Goal: Task Accomplishment & Management: Use online tool/utility

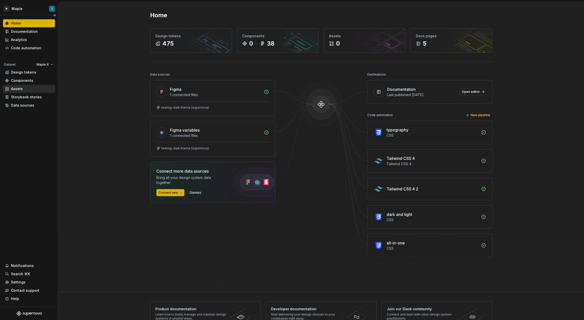
click at [35, 86] on div "Assets" at bounding box center [29, 89] width 52 height 8
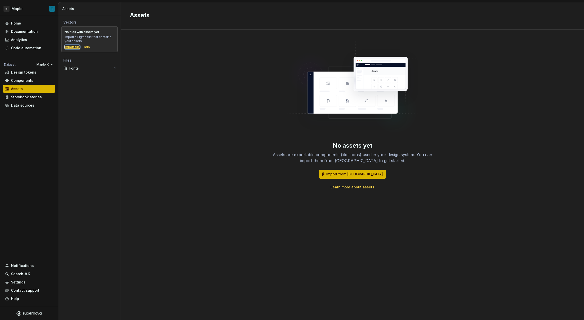
click at [74, 48] on div "Import file" at bounding box center [72, 47] width 15 height 4
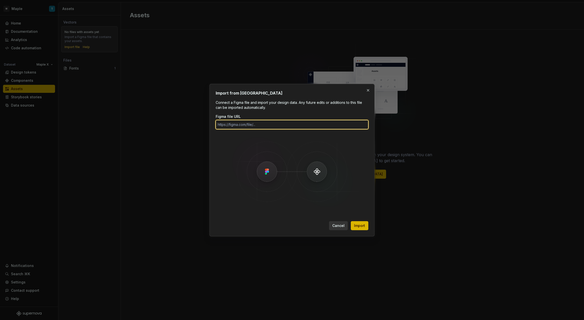
paste input "[URL][DOMAIN_NAME]"
type input "[URL][DOMAIN_NAME]"
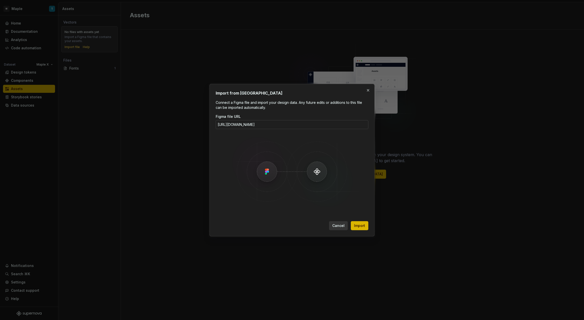
click at [367, 223] on button "Import" at bounding box center [360, 225] width 18 height 9
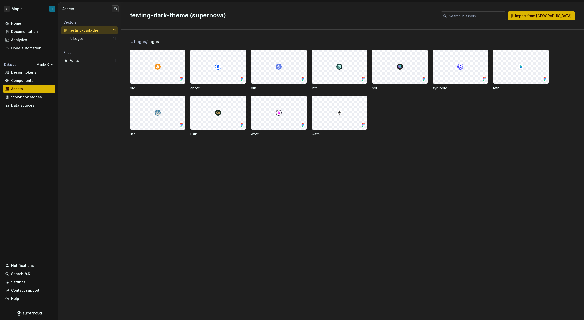
click at [89, 124] on div "Vectors testing-dark-theme (supernova) 11 ↳ Logos 11 Files Fonts 1" at bounding box center [89, 167] width 62 height 305
click at [31, 89] on div "Assets" at bounding box center [29, 88] width 48 height 5
click at [19, 8] on html "M Maple T Home Documentation Analytics Code automation Dataset Maple X Design t…" at bounding box center [292, 160] width 584 height 320
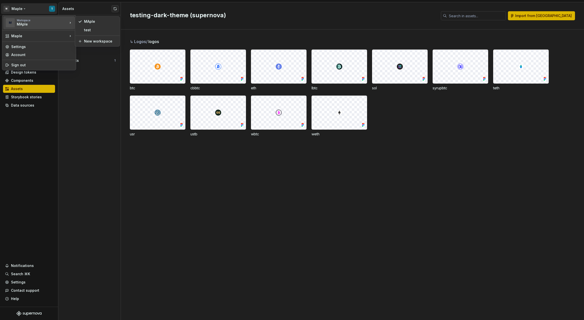
click at [103, 91] on html "M Maple T Home Documentation Analytics Code automation Dataset Maple X Design t…" at bounding box center [292, 160] width 584 height 320
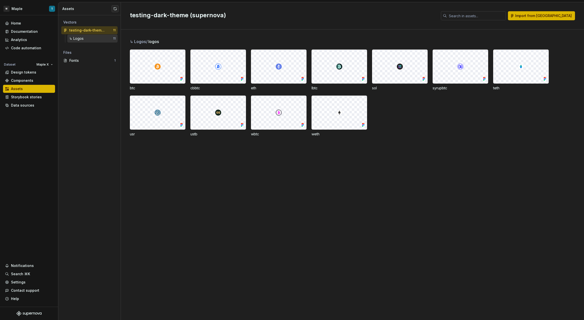
click at [92, 39] on div "↳ Logos" at bounding box center [91, 38] width 44 height 5
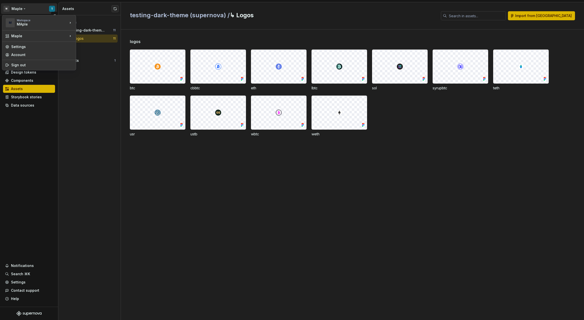
click at [35, 8] on html "M Maple T Home Documentation Analytics Code automation Dataset Maple X Design t…" at bounding box center [292, 160] width 584 height 320
click at [94, 22] on div "MAple" at bounding box center [100, 21] width 33 height 5
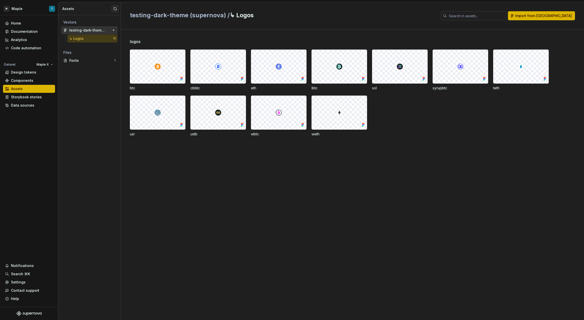
click at [82, 28] on div "testing-dark-theme (supernova)" at bounding box center [87, 30] width 37 height 5
click at [99, 39] on div "↳ Logos" at bounding box center [91, 38] width 44 height 5
click at [164, 74] on div at bounding box center [157, 67] width 55 height 34
click at [551, 16] on span "Import from [GEOGRAPHIC_DATA]" at bounding box center [543, 15] width 57 height 5
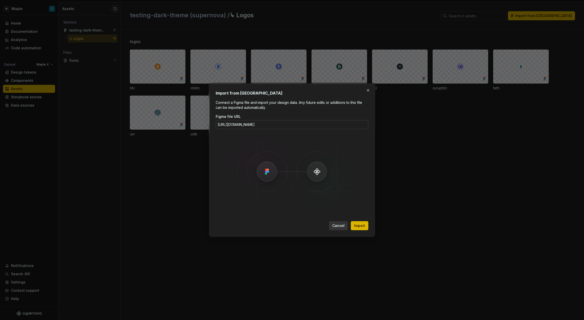
scroll to position [0, 100]
type input "[URL][DOMAIN_NAME]"
click at [363, 224] on span "Import" at bounding box center [359, 225] width 11 height 5
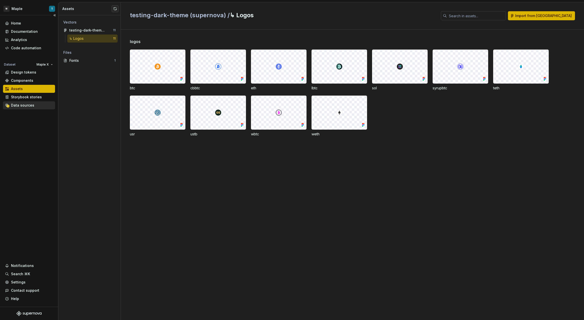
click at [29, 105] on div "Data sources" at bounding box center [22, 105] width 23 height 5
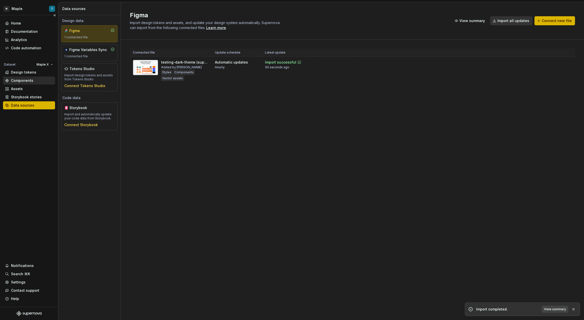
click at [22, 77] on div "Components" at bounding box center [29, 81] width 52 height 8
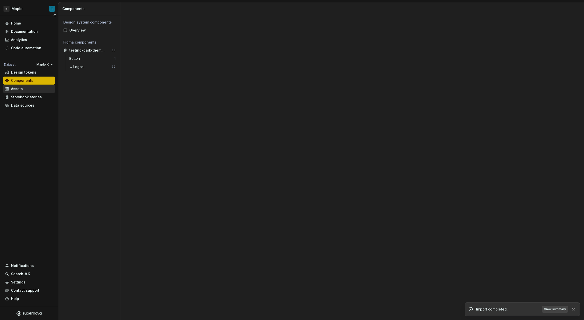
click at [24, 90] on div "Assets" at bounding box center [29, 88] width 48 height 5
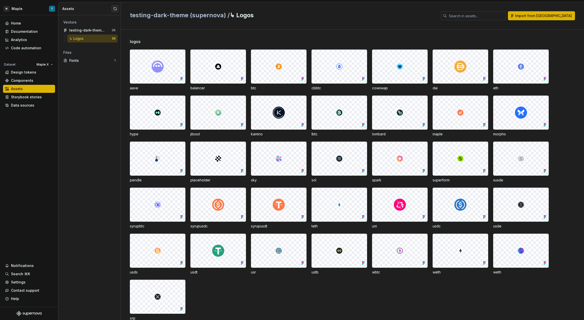
click at [402, 204] on img at bounding box center [400, 205] width 12 height 12
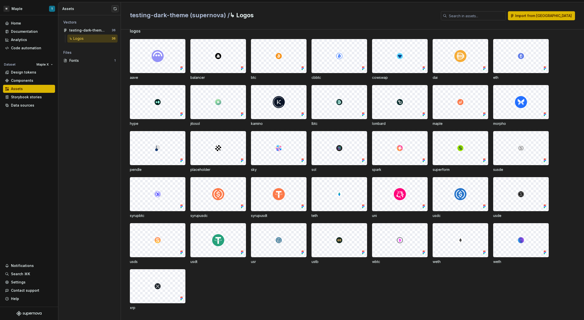
scroll to position [13, 0]
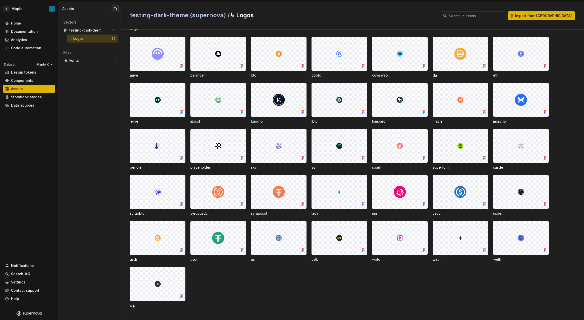
click at [272, 99] on div at bounding box center [278, 100] width 55 height 34
click at [277, 97] on img at bounding box center [279, 100] width 12 height 12
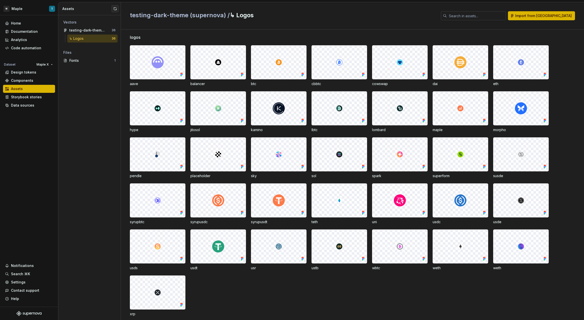
scroll to position [0, 0]
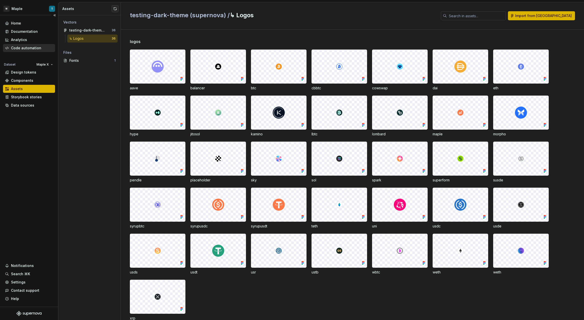
click at [37, 47] on div "Code automation" at bounding box center [26, 48] width 30 height 5
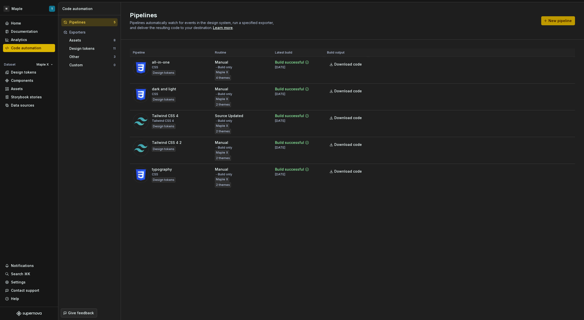
click at [563, 21] on span "New pipeline" at bounding box center [559, 20] width 23 height 5
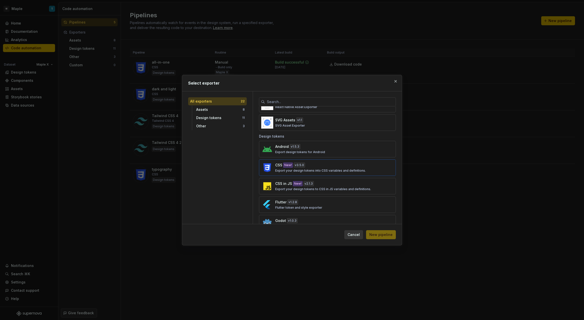
scroll to position [134, 0]
click at [298, 121] on p "SVG Asset Exporter" at bounding box center [290, 123] width 30 height 4
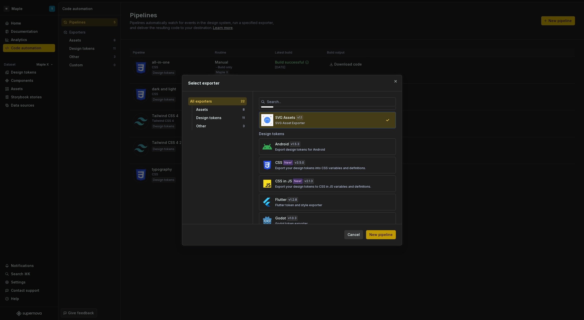
click at [390, 234] on span "New pipeline" at bounding box center [380, 234] width 23 height 5
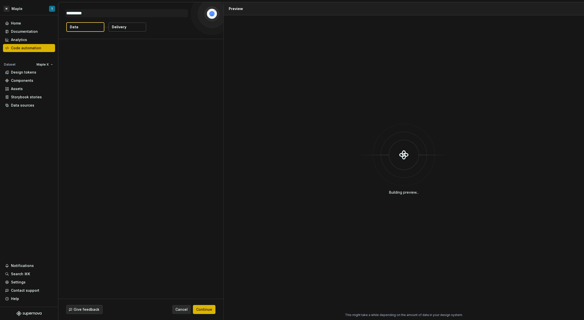
type textarea "*"
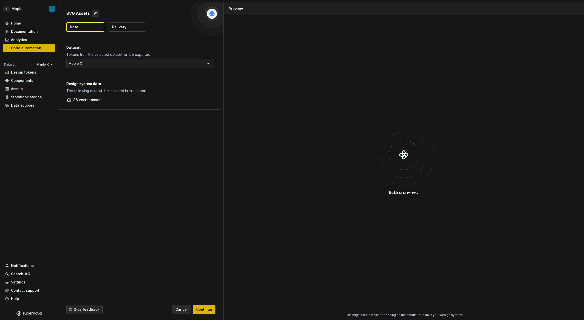
click at [122, 28] on p "Delivery" at bounding box center [119, 27] width 15 height 5
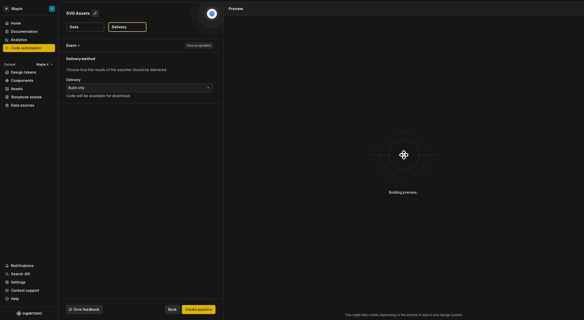
click at [88, 32] on div "SVG Assets Data Delivery" at bounding box center [140, 20] width 165 height 37
click at [85, 27] on button "Data" at bounding box center [86, 27] width 38 height 9
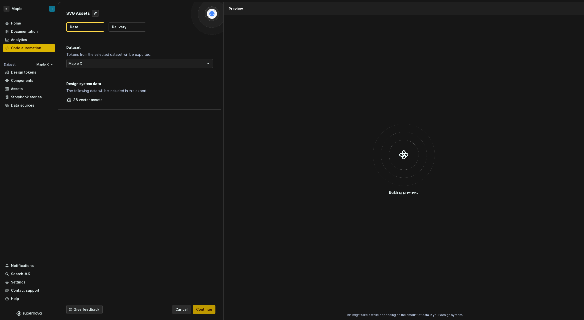
click at [212, 308] on button "Continue" at bounding box center [204, 309] width 23 height 9
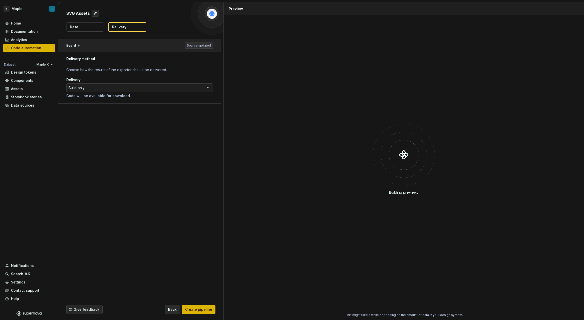
click at [106, 44] on button "button" at bounding box center [139, 45] width 163 height 13
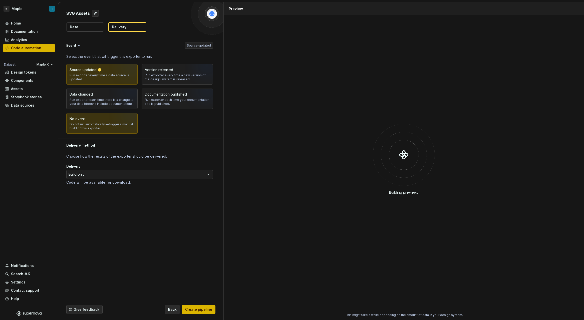
click at [116, 127] on img "button" at bounding box center [125, 125] width 32 height 34
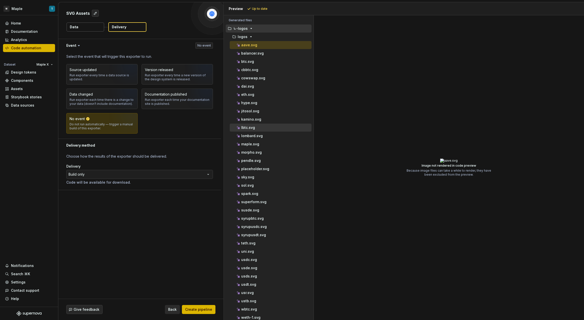
click at [279, 128] on div "lbtc.svg" at bounding box center [274, 127] width 76 height 5
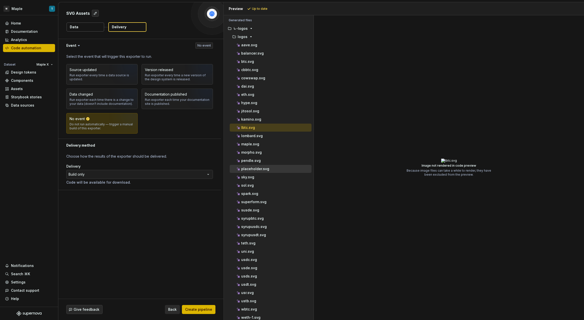
click at [269, 172] on div "placeholder.svg" at bounding box center [271, 169] width 82 height 8
click at [271, 198] on div "superform.svg" at bounding box center [271, 202] width 82 height 8
click at [273, 223] on div "syrupusdc.svg" at bounding box center [271, 227] width 82 height 8
click at [273, 242] on div "teth.svg" at bounding box center [274, 243] width 76 height 5
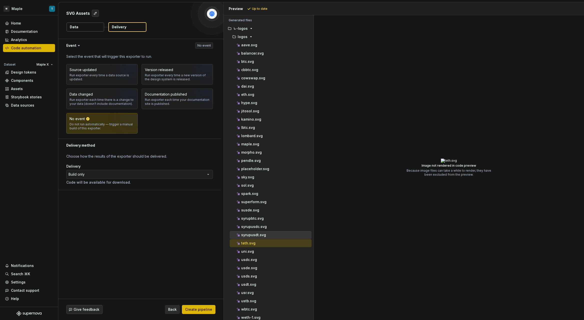
click at [267, 234] on div "syrupusdt.svg" at bounding box center [274, 234] width 76 height 5
click at [267, 204] on div "superform.svg" at bounding box center [274, 201] width 76 height 5
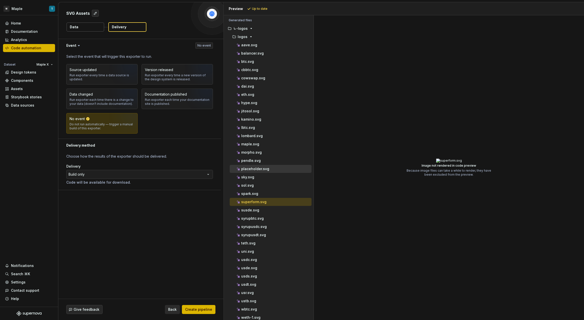
click at [266, 169] on p "placeholder.svg" at bounding box center [255, 169] width 28 height 4
click at [262, 138] on div "lombard.svg" at bounding box center [274, 135] width 76 height 5
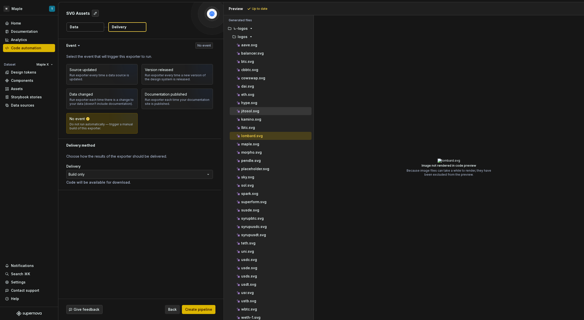
click at [261, 114] on div "jitosol.svg" at bounding box center [271, 111] width 82 height 8
click at [259, 93] on div "eth.svg" at bounding box center [274, 94] width 76 height 5
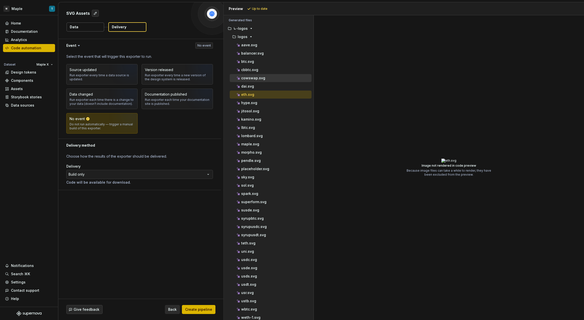
click at [256, 76] on p "cowswap.svg" at bounding box center [253, 78] width 24 height 4
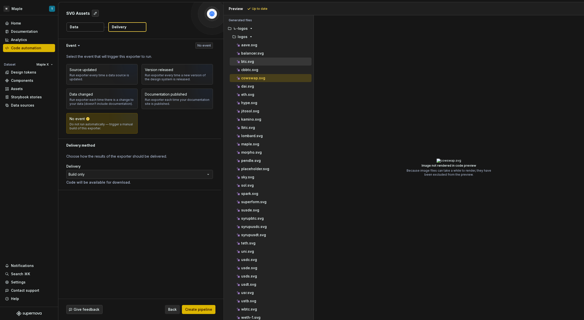
click at [255, 59] on div "btc.svg" at bounding box center [274, 61] width 76 height 5
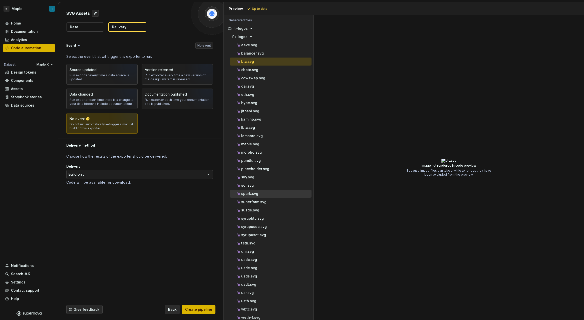
scroll to position [19, 0]
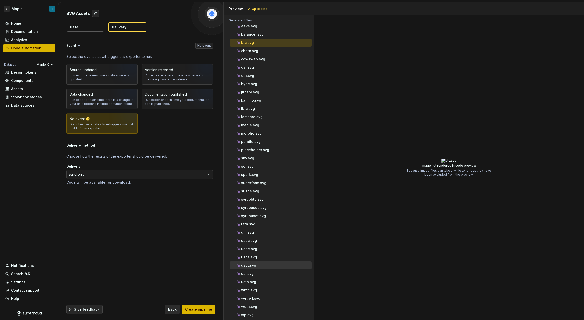
click at [262, 266] on div "usdt.svg" at bounding box center [274, 265] width 76 height 5
click at [264, 255] on div "usds.svg" at bounding box center [274, 257] width 76 height 5
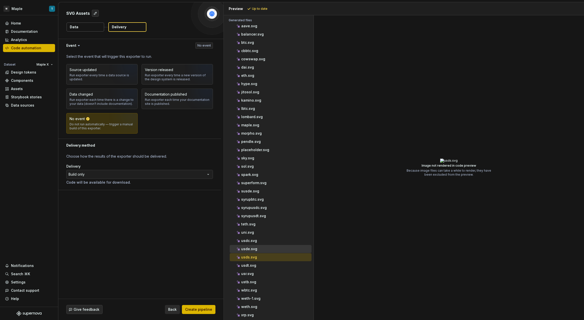
click at [264, 247] on div "usde.svg" at bounding box center [274, 248] width 76 height 5
click at [265, 240] on div "usdc.svg" at bounding box center [274, 240] width 76 height 5
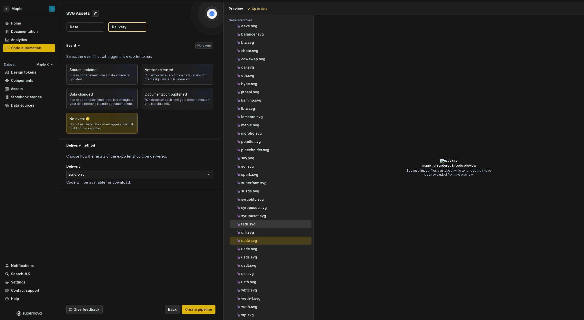
drag, startPoint x: 263, startPoint y: 226, endPoint x: 263, endPoint y: 222, distance: 3.5
click at [263, 226] on div "teth.svg" at bounding box center [274, 224] width 76 height 5
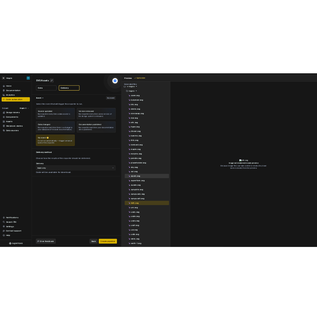
scroll to position [0, 0]
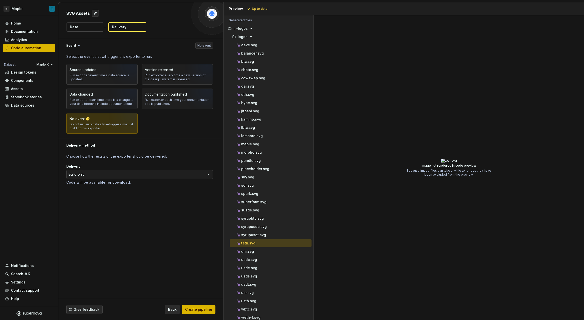
click at [200, 318] on div "Give feedback Back Create pipeline" at bounding box center [140, 309] width 165 height 21
click at [200, 312] on button "Create pipeline" at bounding box center [199, 309] width 34 height 9
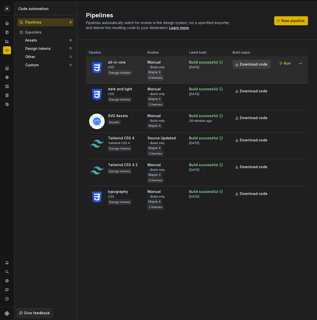
click at [261, 66] on span "Download code" at bounding box center [254, 64] width 28 height 5
click at [259, 66] on span "Download code" at bounding box center [254, 64] width 28 height 5
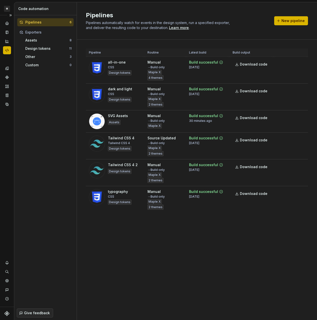
click at [8, 49] on icon "Code automation" at bounding box center [7, 50] width 5 height 5
click at [8, 26] on div "Home" at bounding box center [7, 23] width 8 height 8
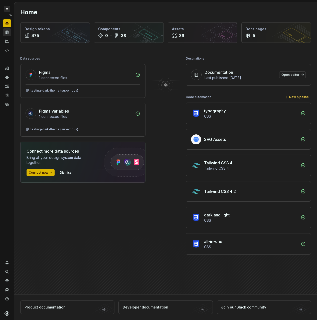
click at [9, 32] on icon "Documentation" at bounding box center [7, 32] width 5 height 5
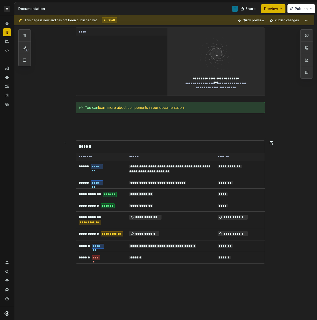
scroll to position [138, 0]
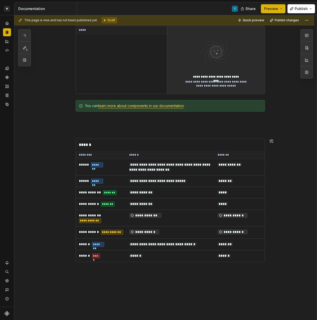
click at [160, 280] on div "**********" at bounding box center [164, 156] width 300 height 416
type textarea "*"
